Goal: Navigation & Orientation: Find specific page/section

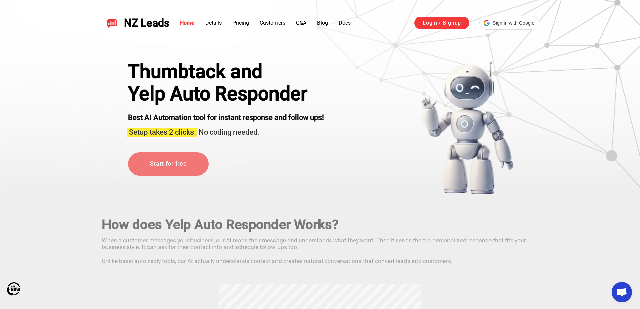
click at [329, 24] on ul "Home Details Pricing Customers Q&A Blog Docs" at bounding box center [265, 23] width 171 height 8
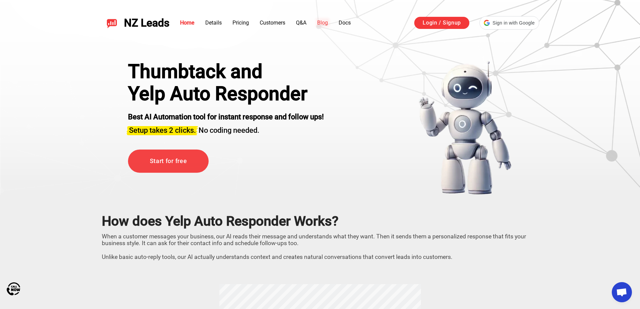
click at [327, 24] on link "Blog" at bounding box center [322, 22] width 11 height 6
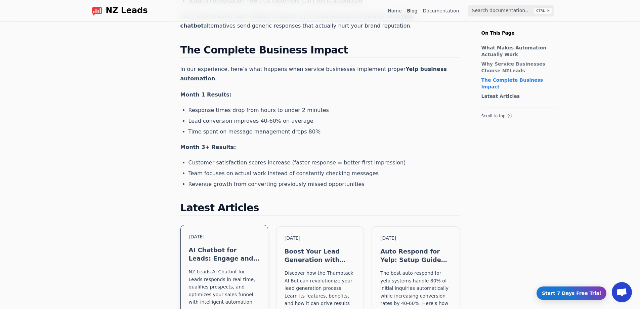
scroll to position [470, 0]
